Goal: Task Accomplishment & Management: Manage account settings

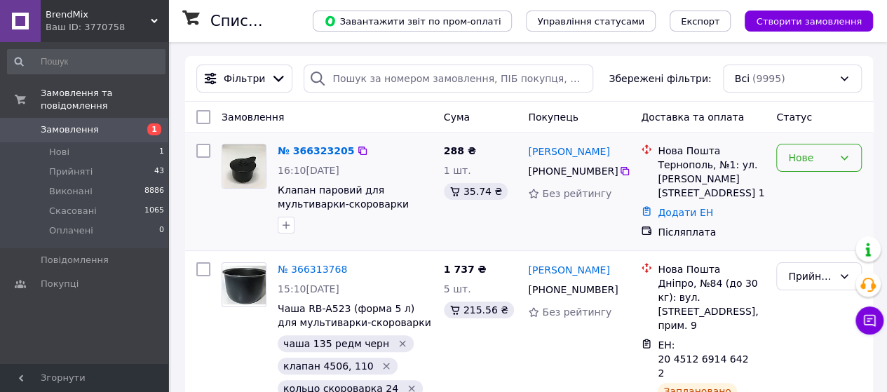
click at [802, 159] on div "Нове" at bounding box center [810, 157] width 45 height 15
click at [803, 188] on li "Прийнято" at bounding box center [819, 187] width 84 height 25
click at [304, 155] on link "№ 366323205" at bounding box center [312, 150] width 69 height 11
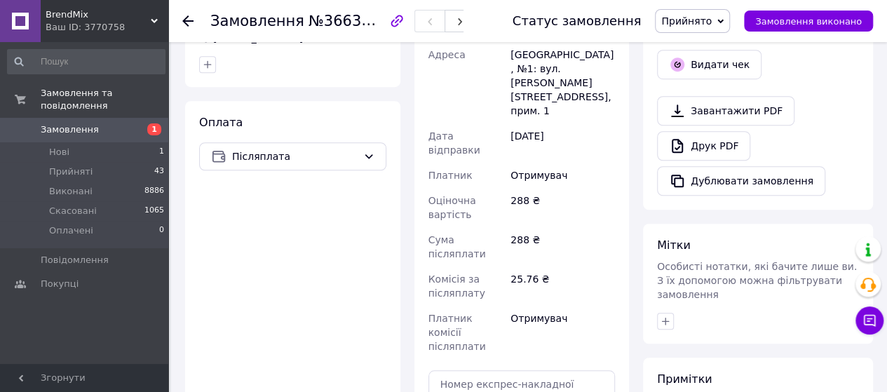
scroll to position [491, 0]
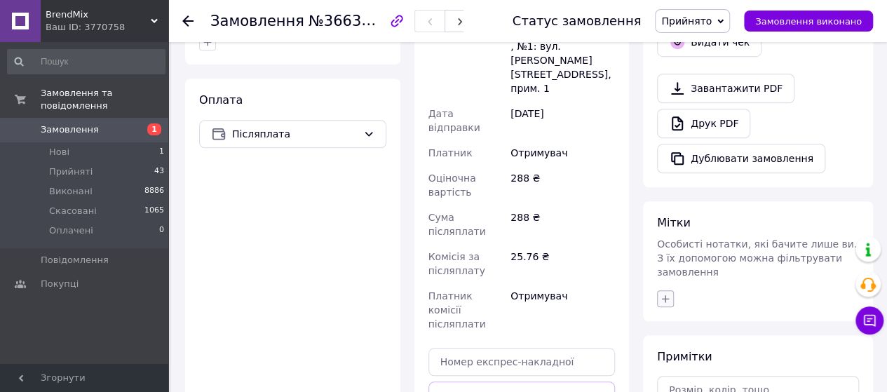
click at [665, 294] on icon "button" at bounding box center [666, 298] width 8 height 8
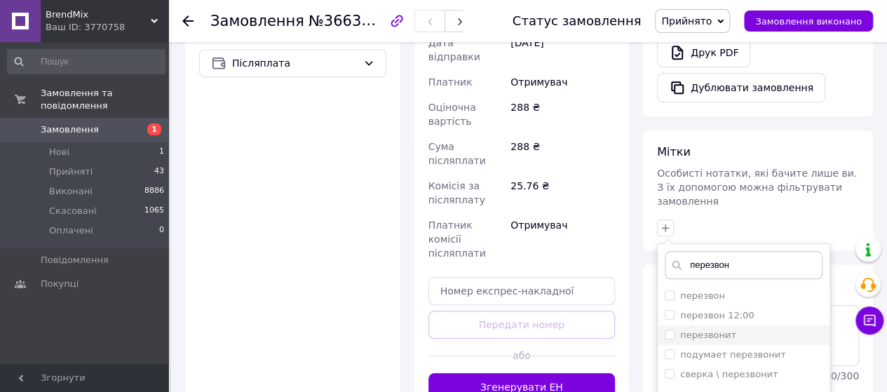
scroll to position [631, 0]
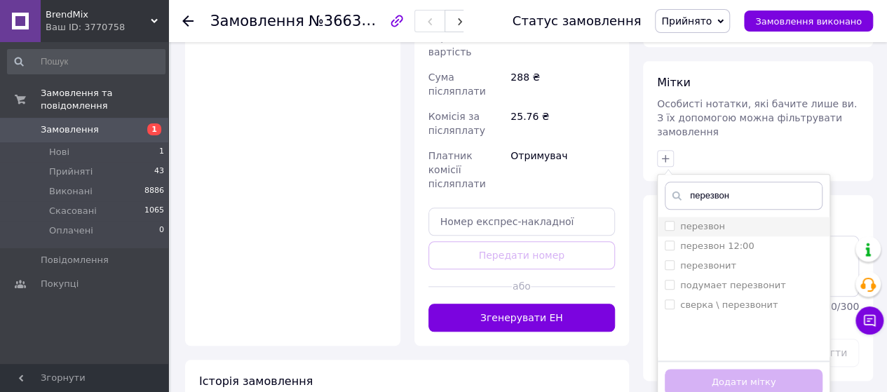
type input "перезвон"
click at [667, 220] on label "перезвон" at bounding box center [694, 226] width 60 height 13
click at [667, 221] on input "перезвон" at bounding box center [668, 225] width 9 height 9
click at [670, 221] on input "перезвон" at bounding box center [668, 225] width 9 height 9
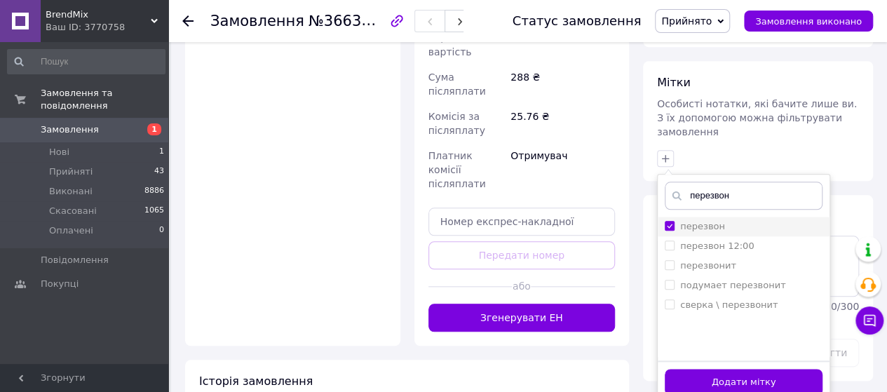
checkbox input "true"
click at [753, 369] on button "Додати мітку" at bounding box center [743, 382] width 158 height 27
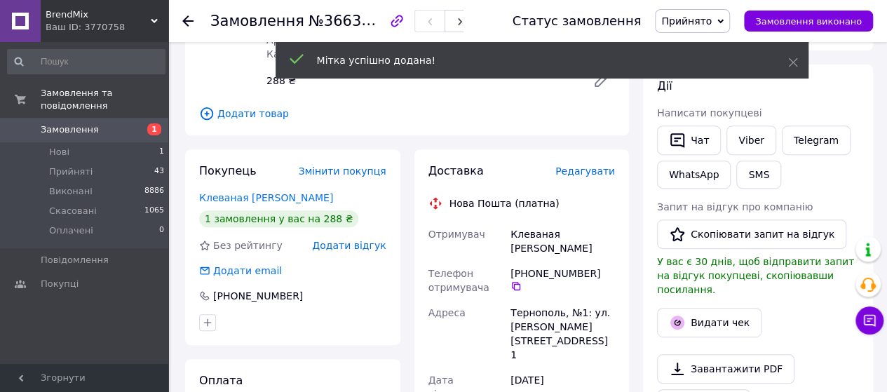
scroll to position [140, 0]
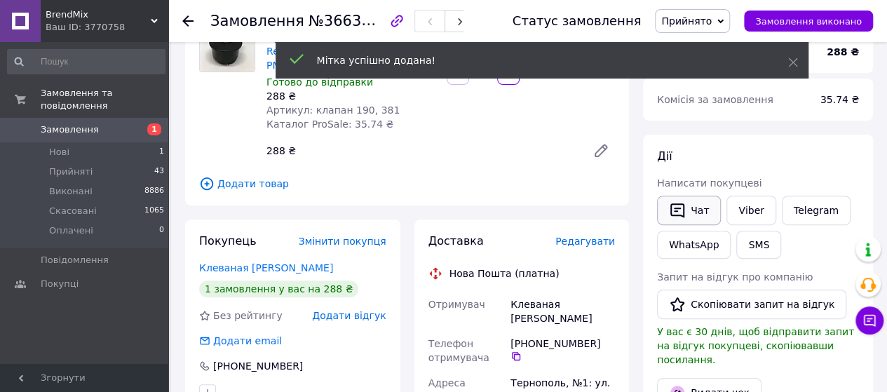
click at [681, 217] on icon "button" at bounding box center [677, 210] width 17 height 17
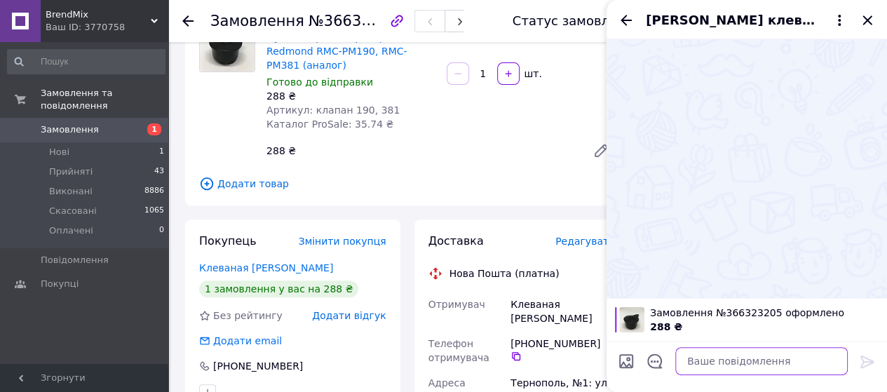
click at [709, 361] on textarea at bounding box center [761, 361] width 172 height 28
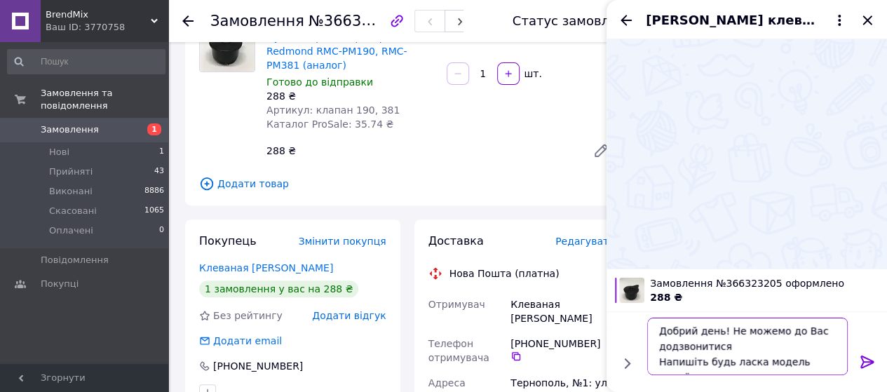
scroll to position [10, 0]
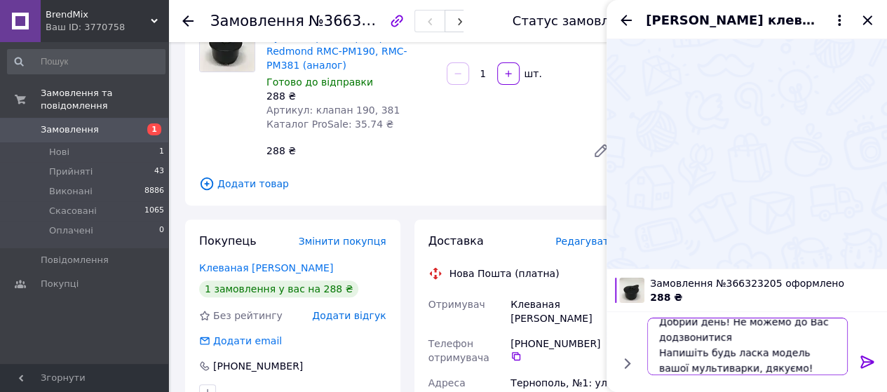
type textarea "Добрий день! Не можемо до Вас додзвонитися Напишіть будь ласка модель вашої мул…"
click at [868, 358] on icon at bounding box center [867, 361] width 17 height 17
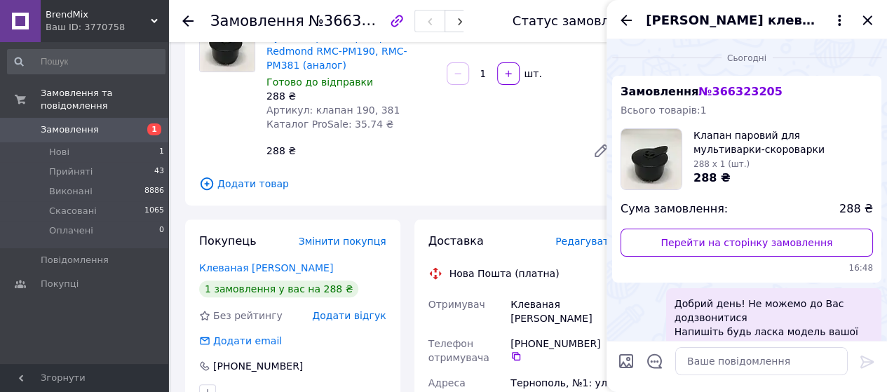
scroll to position [0, 0]
click at [189, 15] on icon at bounding box center [187, 20] width 11 height 11
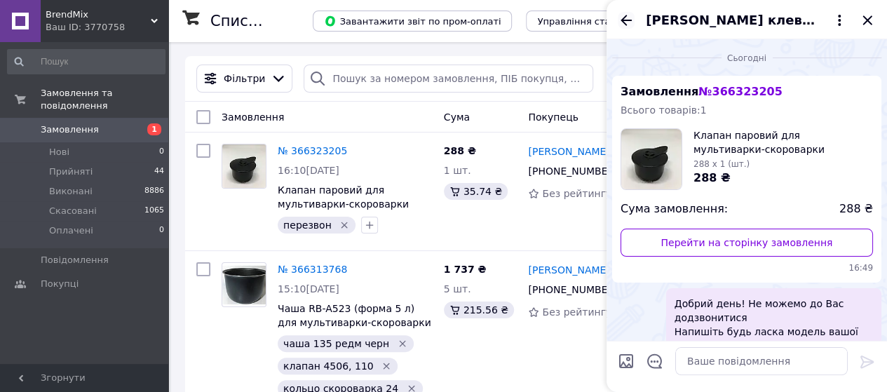
click at [628, 18] on icon "Назад" at bounding box center [626, 20] width 17 height 17
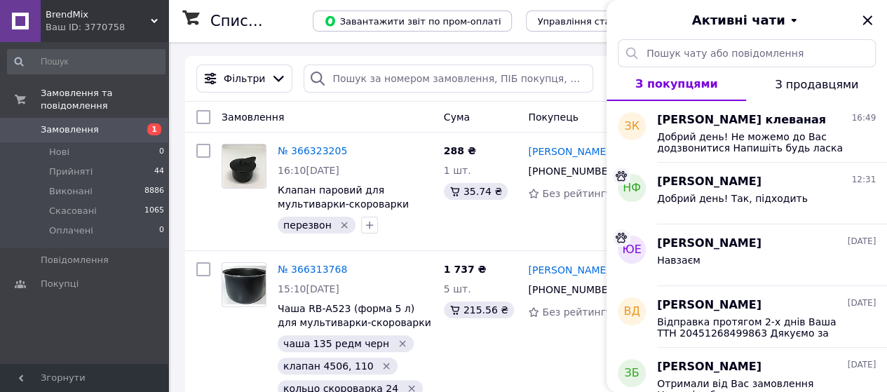
click at [837, 85] on span "З продавцями" at bounding box center [816, 84] width 83 height 13
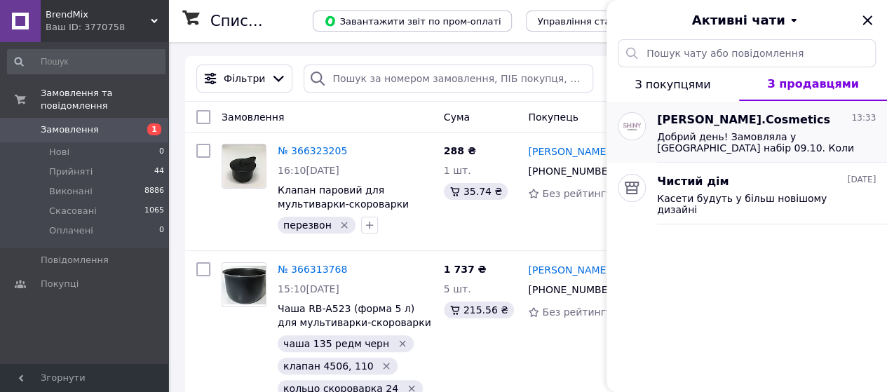
click at [722, 121] on span "Shiny.Cosmetics" at bounding box center [743, 120] width 173 height 16
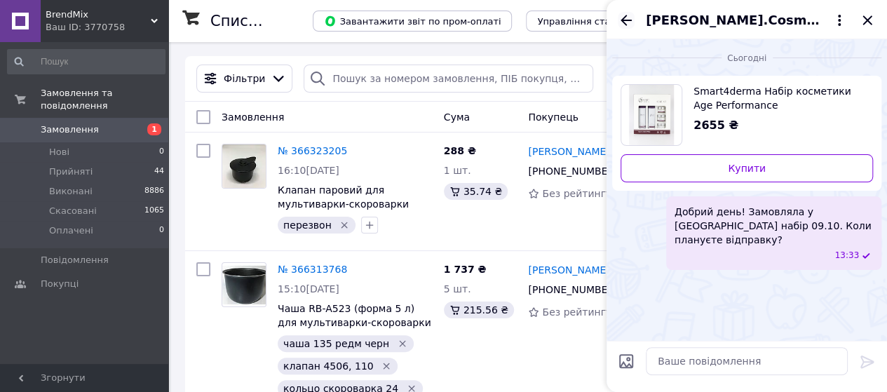
click at [627, 18] on icon "Назад" at bounding box center [626, 20] width 17 height 17
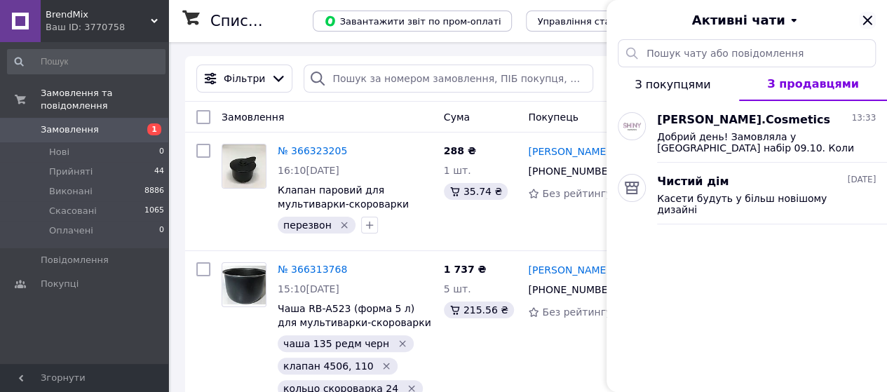
click at [865, 20] on icon "Закрити" at bounding box center [867, 20] width 17 height 17
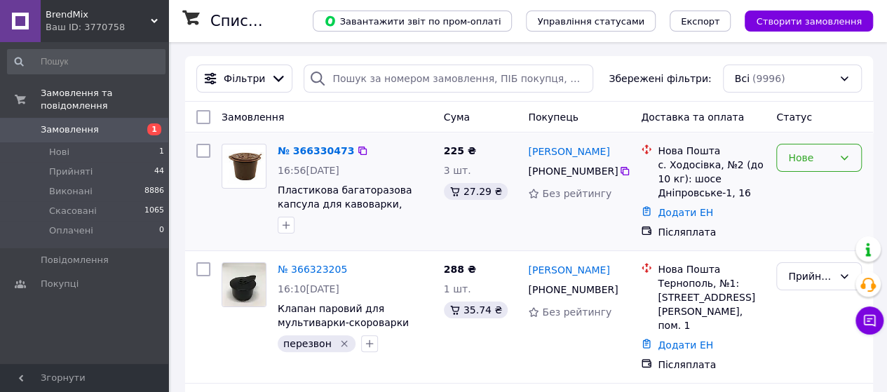
click at [809, 166] on div "Нове" at bounding box center [819, 158] width 86 height 28
click at [811, 180] on li "Прийнято" at bounding box center [819, 187] width 84 height 25
click at [288, 223] on icon "button" at bounding box center [285, 224] width 11 height 11
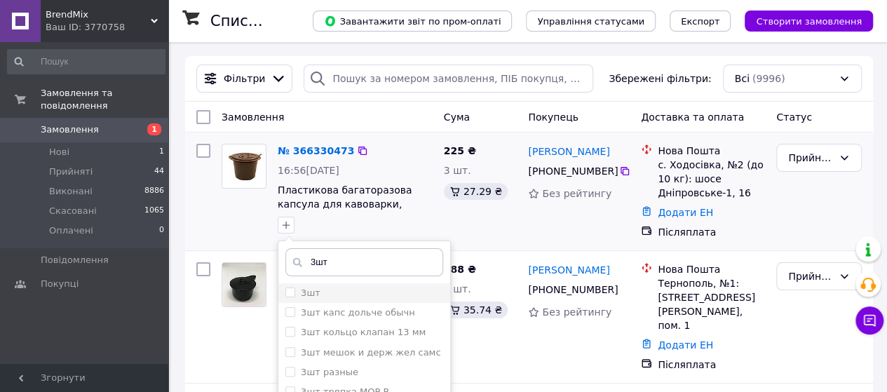
type input "3шт"
click at [292, 294] on input "3шт" at bounding box center [289, 291] width 9 height 9
checkbox input "true"
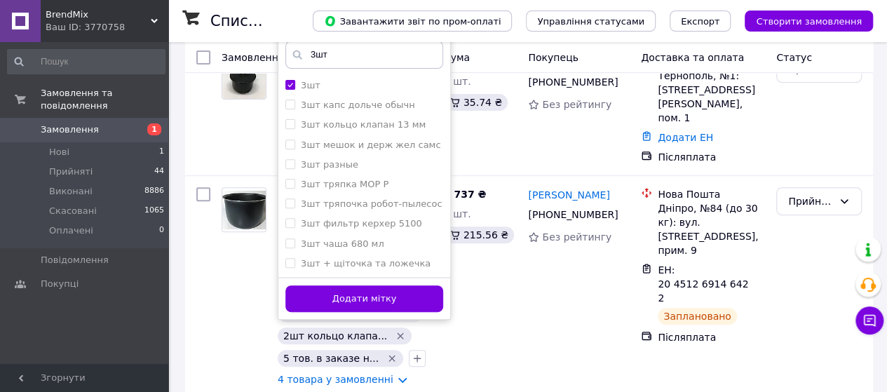
scroll to position [210, 0]
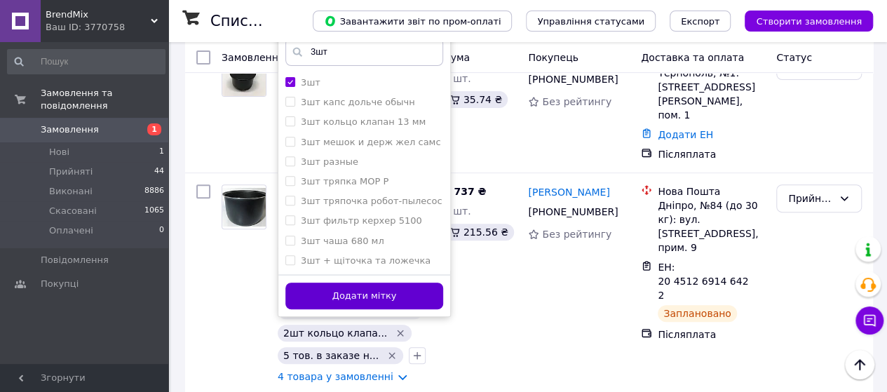
click at [411, 296] on button "Додати мітку" at bounding box center [364, 295] width 158 height 27
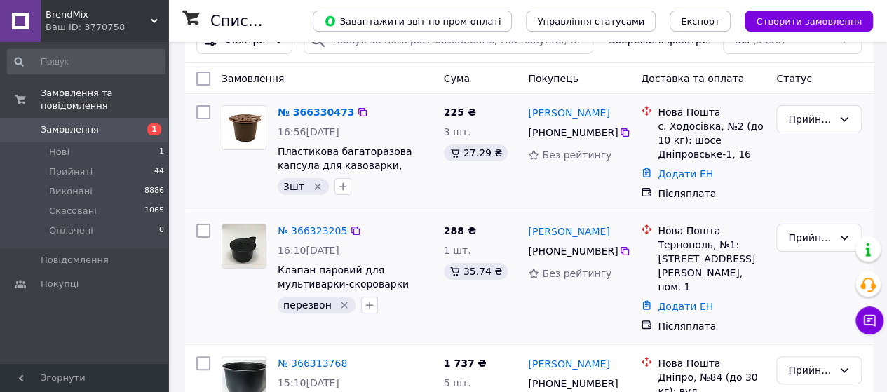
scroll to position [70, 0]
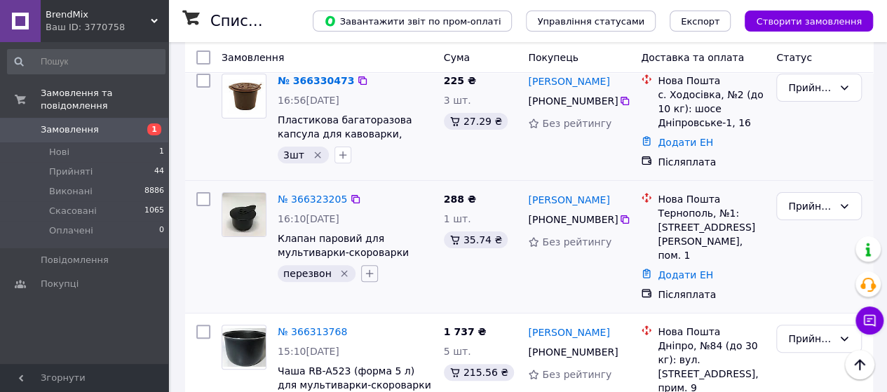
click at [364, 275] on icon "button" at bounding box center [369, 273] width 11 height 11
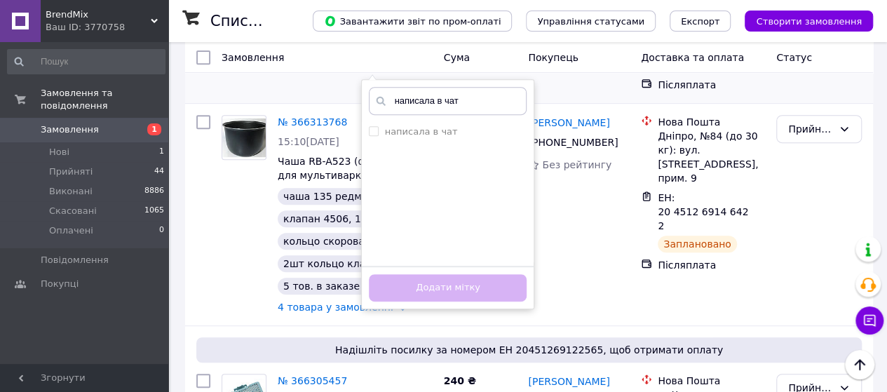
scroll to position [280, 0]
type input "написала в чат"
click at [369, 131] on input "написала в чат" at bounding box center [373, 129] width 9 height 9
checkbox input "true"
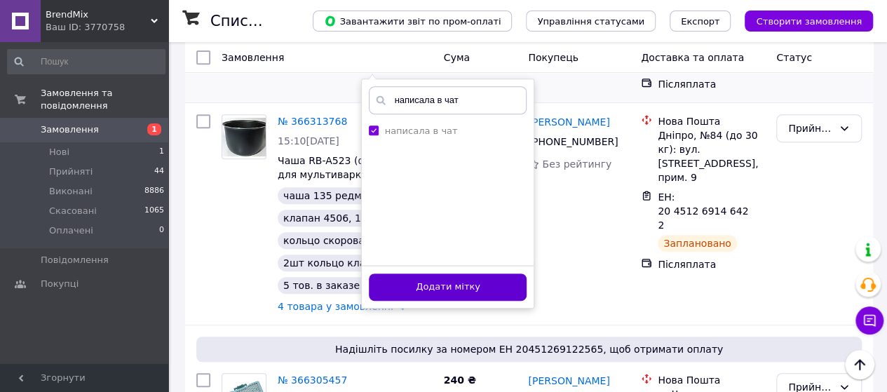
click at [444, 279] on button "Додати мітку" at bounding box center [448, 286] width 158 height 27
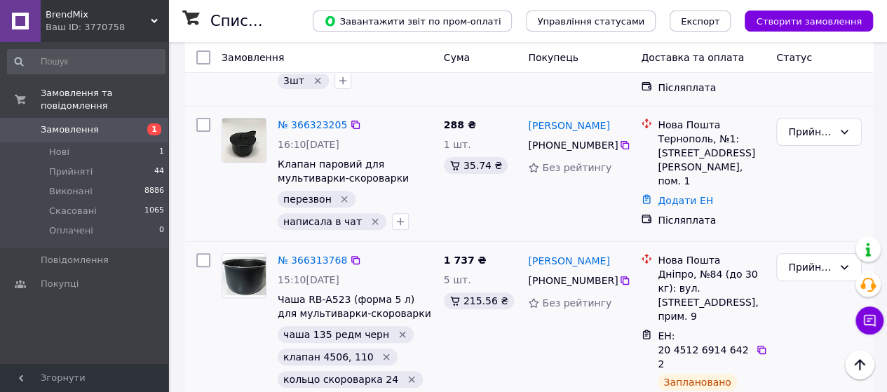
scroll to position [140, 0]
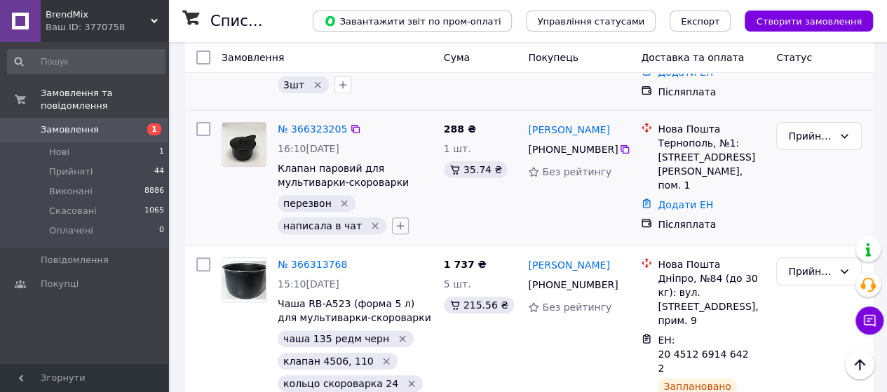
click at [395, 225] on icon "button" at bounding box center [400, 225] width 11 height 11
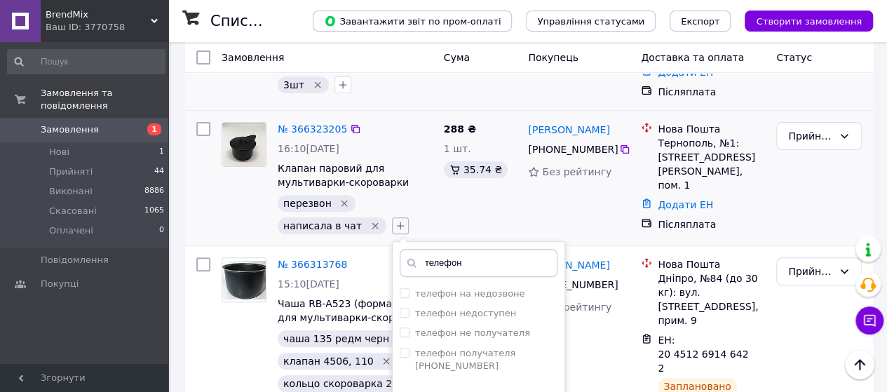
scroll to position [210, 0]
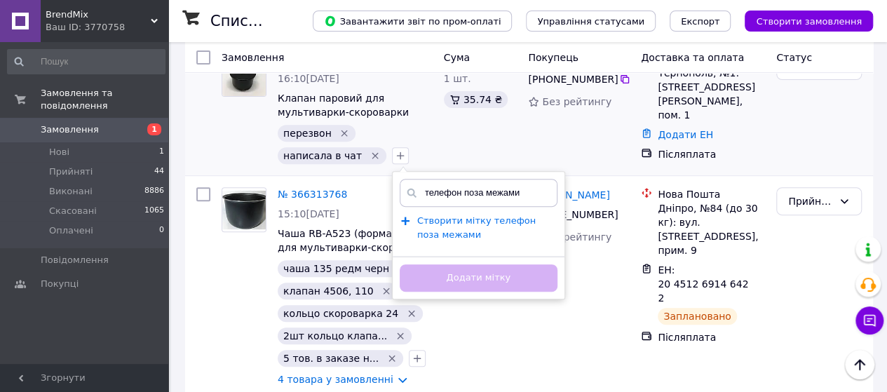
type input "телефон поза межами"
click at [472, 222] on span "Створити мітку телефон поза межами" at bounding box center [476, 227] width 118 height 25
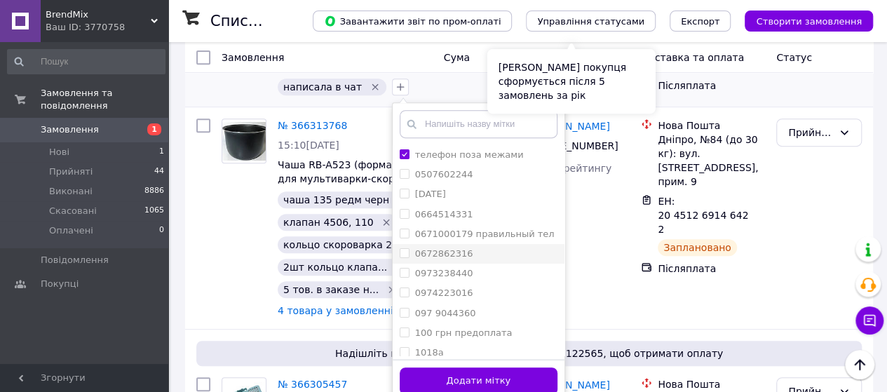
scroll to position [350, 0]
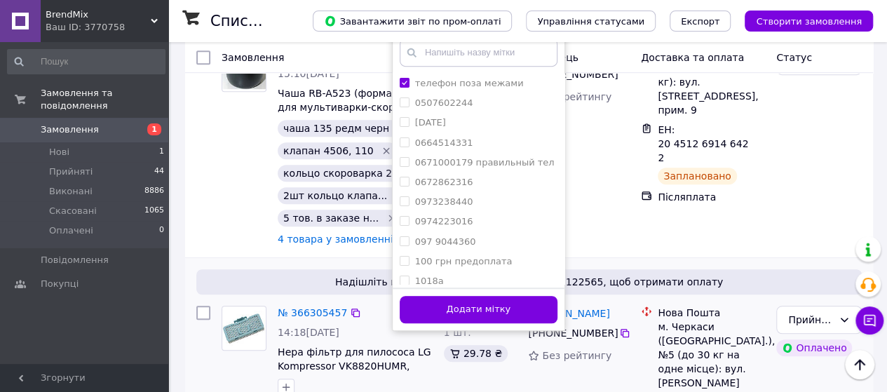
click at [507, 308] on button "Додати мітку" at bounding box center [479, 309] width 158 height 27
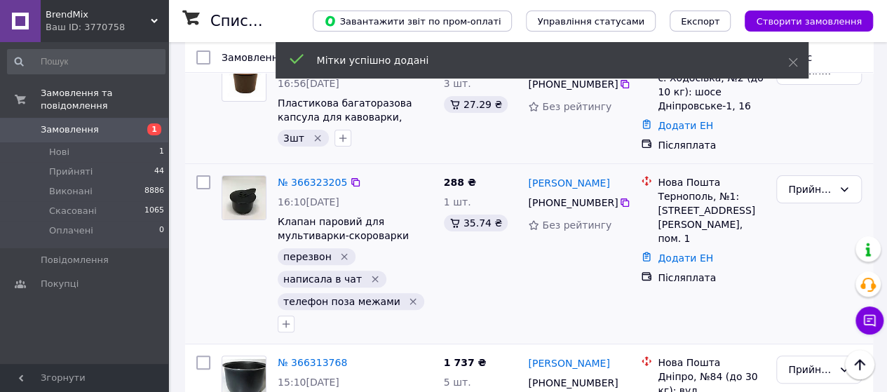
scroll to position [70, 0]
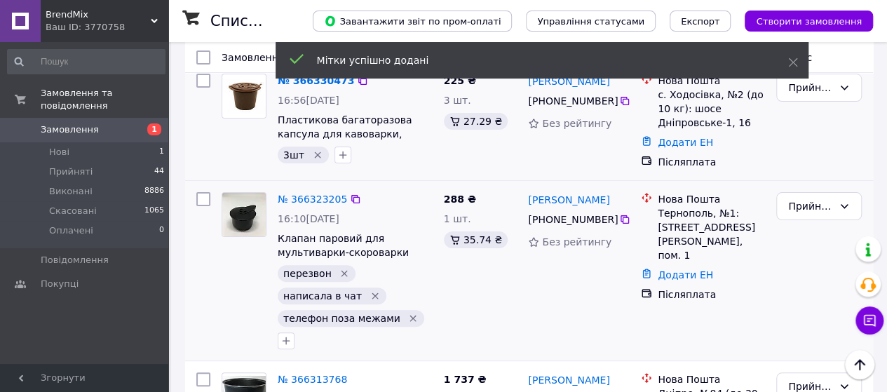
click at [340, 271] on icon "Видалити мітку" at bounding box center [344, 273] width 11 height 11
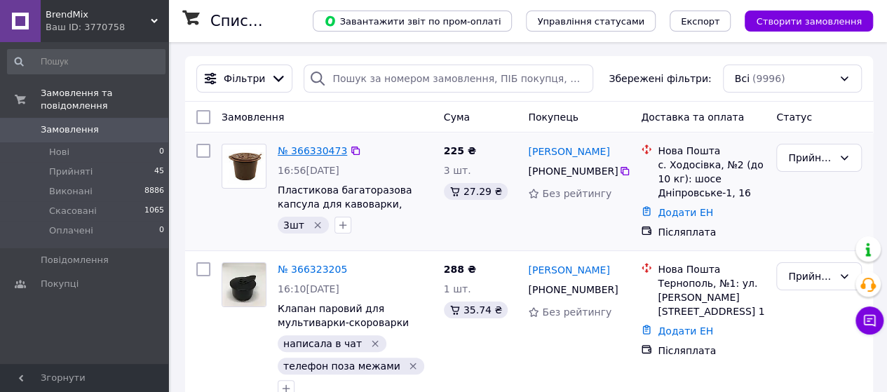
click at [315, 148] on link "№ 366330473" at bounding box center [312, 150] width 69 height 11
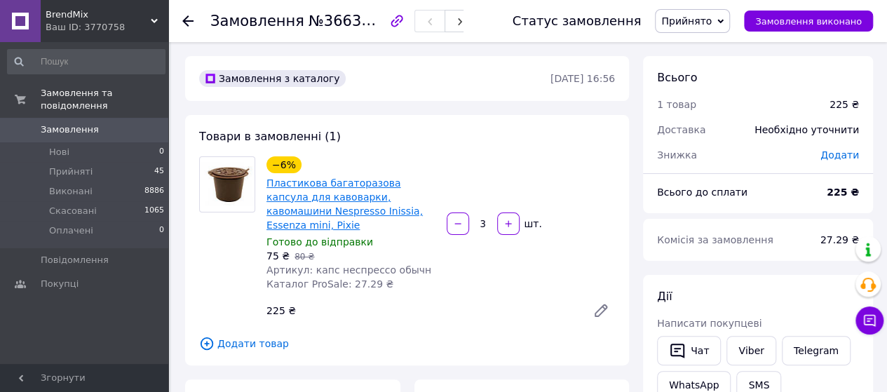
click at [357, 197] on link "Пластикова багаторазова капсула для кавоварки, кавомашини Nespresso Inissia, Es…" at bounding box center [344, 203] width 156 height 53
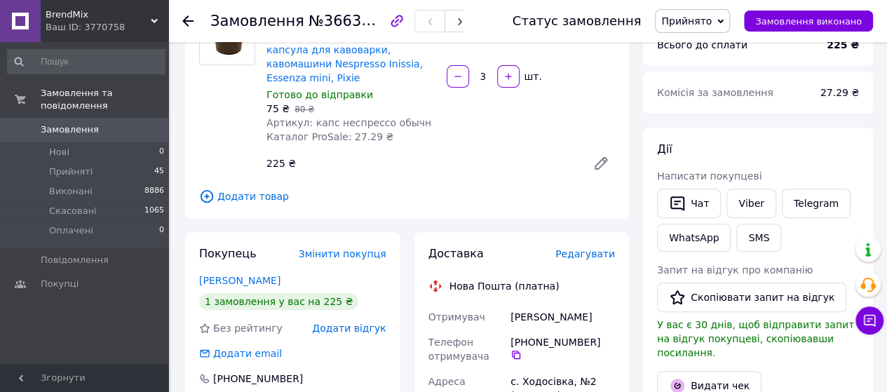
scroll to position [140, 0]
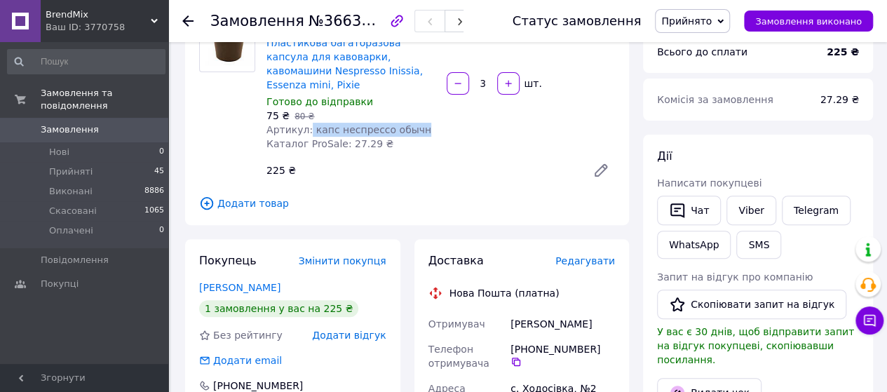
drag, startPoint x: 306, startPoint y: 118, endPoint x: 425, endPoint y: 118, distance: 119.2
click at [425, 123] on div "Артикул: капс неспрессо обычн" at bounding box center [350, 130] width 169 height 14
copy span "капс неспрессо обычн"
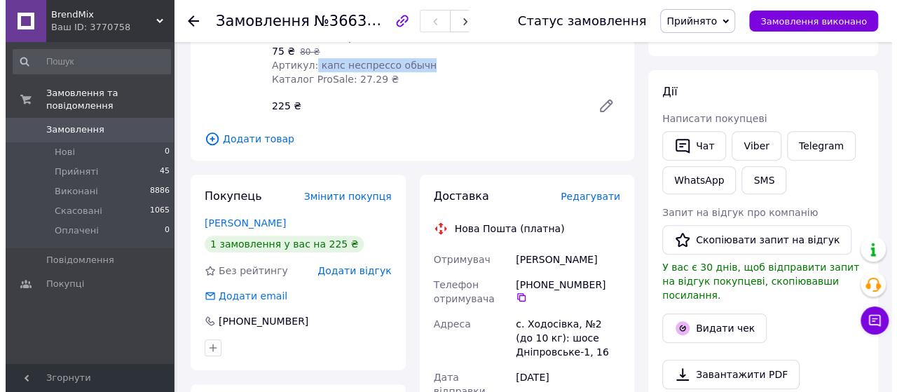
scroll to position [280, 0]
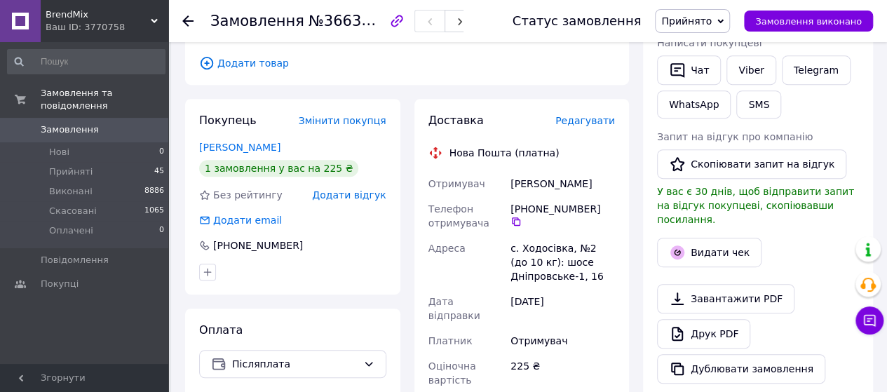
click at [584, 115] on span "Редагувати" at bounding box center [585, 120] width 60 height 11
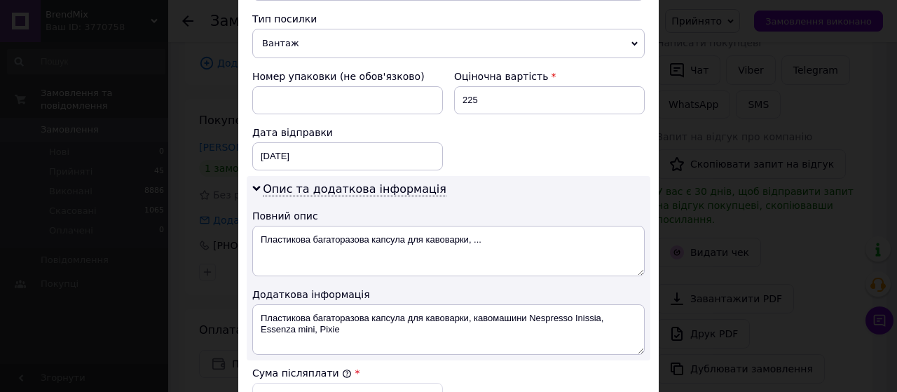
scroll to position [631, 0]
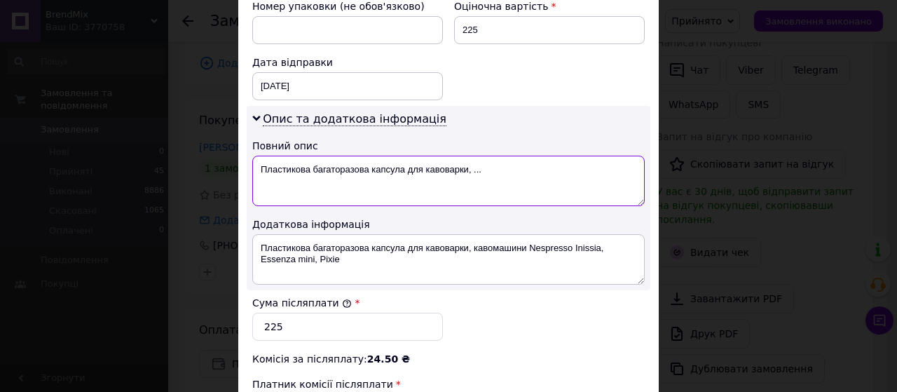
drag, startPoint x: 496, startPoint y: 168, endPoint x: 257, endPoint y: 161, distance: 238.4
click at [257, 161] on textarea "Пластикова багаторазова капсула для кавоварки, ..." at bounding box center [448, 181] width 393 height 50
paste textarea "капс неспрессо обычн"
click at [280, 166] on textarea "3шт капс неспрессо обычн" at bounding box center [448, 181] width 393 height 50
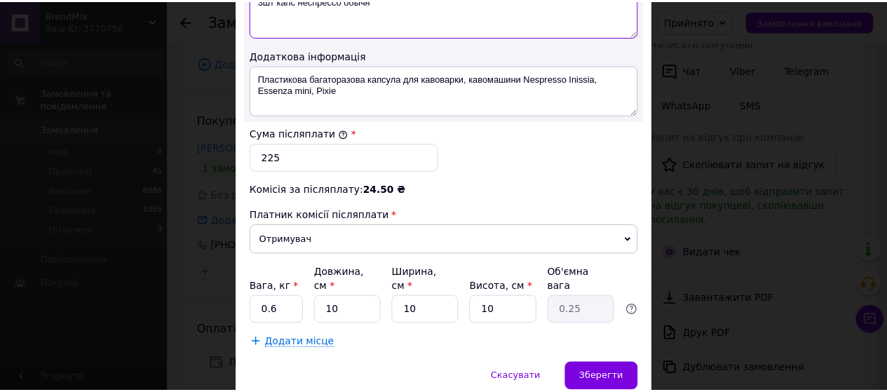
scroll to position [840, 0]
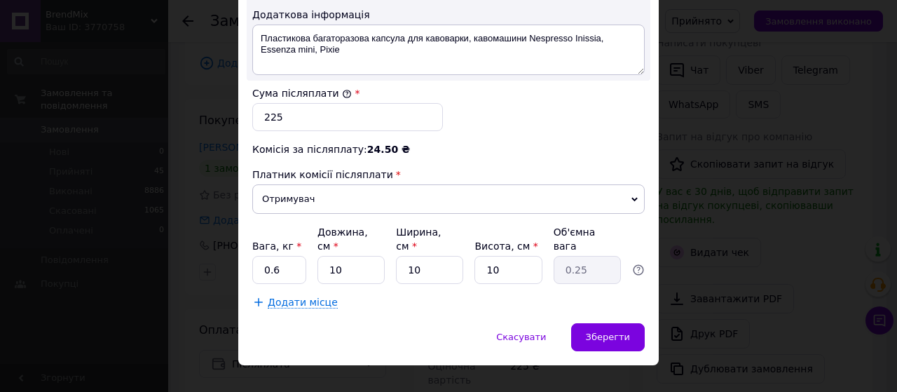
type textarea "3шт капс неспрессо обычн"
click at [287, 256] on input "0.6" at bounding box center [279, 270] width 54 height 28
type input "0.3"
click at [605, 332] on span "Зберегти" at bounding box center [608, 337] width 44 height 11
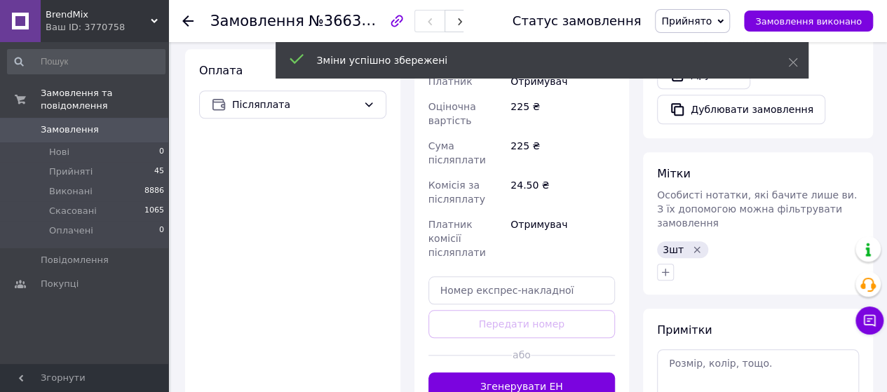
scroll to position [561, 0]
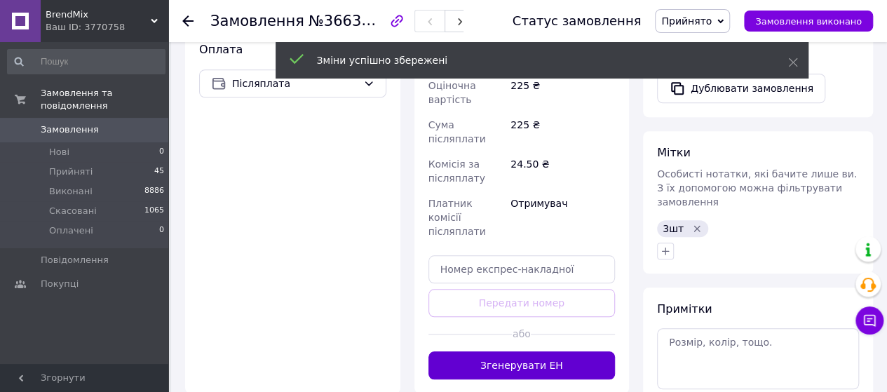
click at [522, 351] on button "Згенерувати ЕН" at bounding box center [521, 365] width 187 height 28
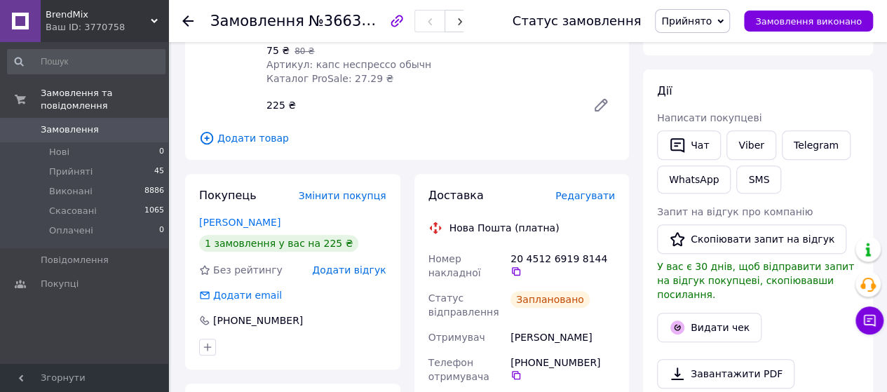
scroll to position [70, 0]
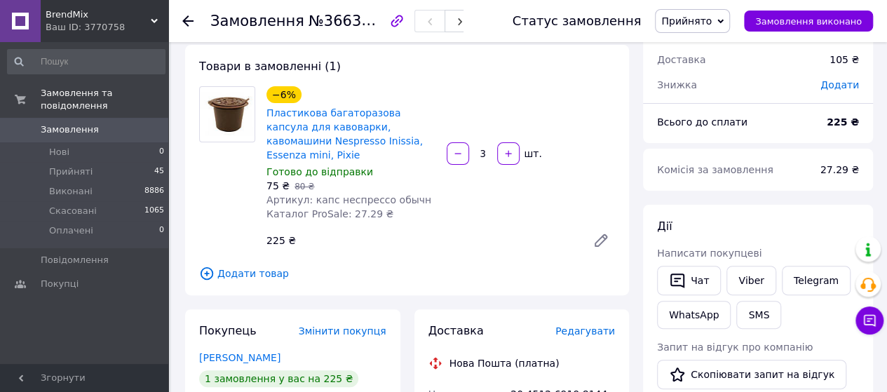
click at [186, 20] on icon at bounding box center [187, 20] width 11 height 11
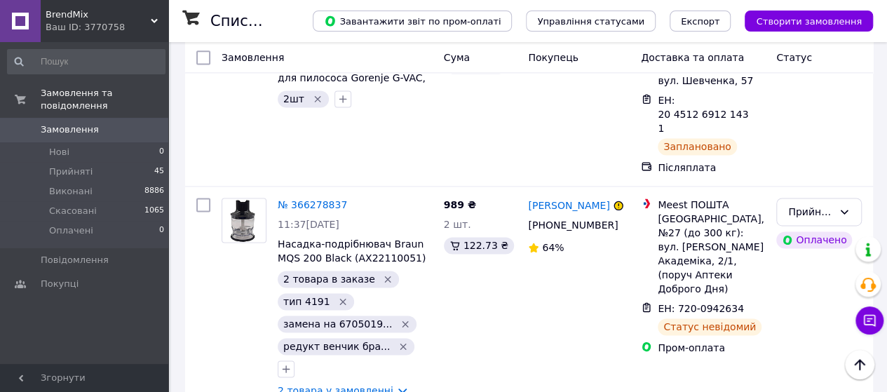
scroll to position [911, 0]
